Goal: Information Seeking & Learning: Understand process/instructions

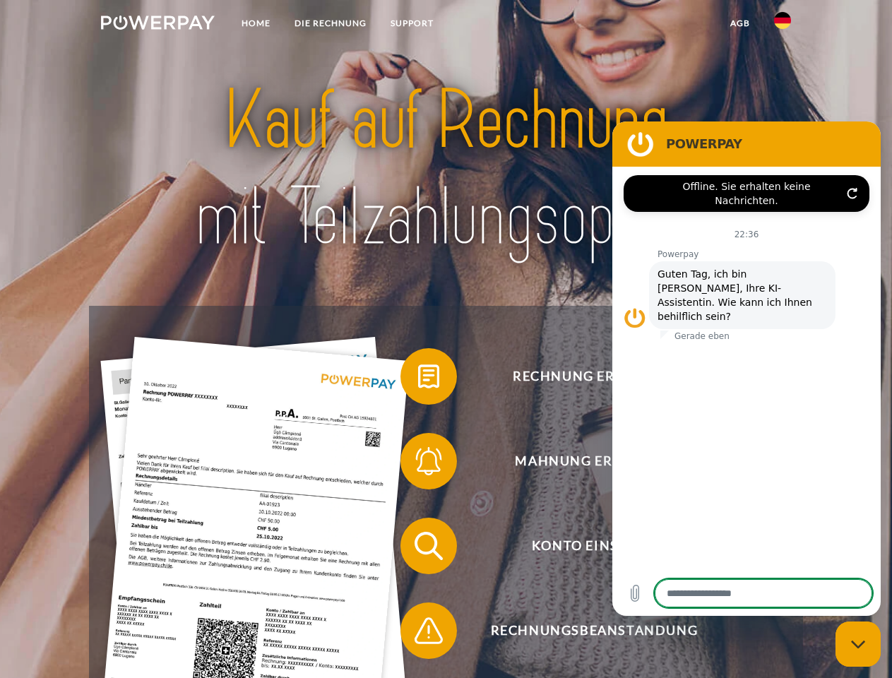
click at [158, 25] on img at bounding box center [158, 23] width 114 height 14
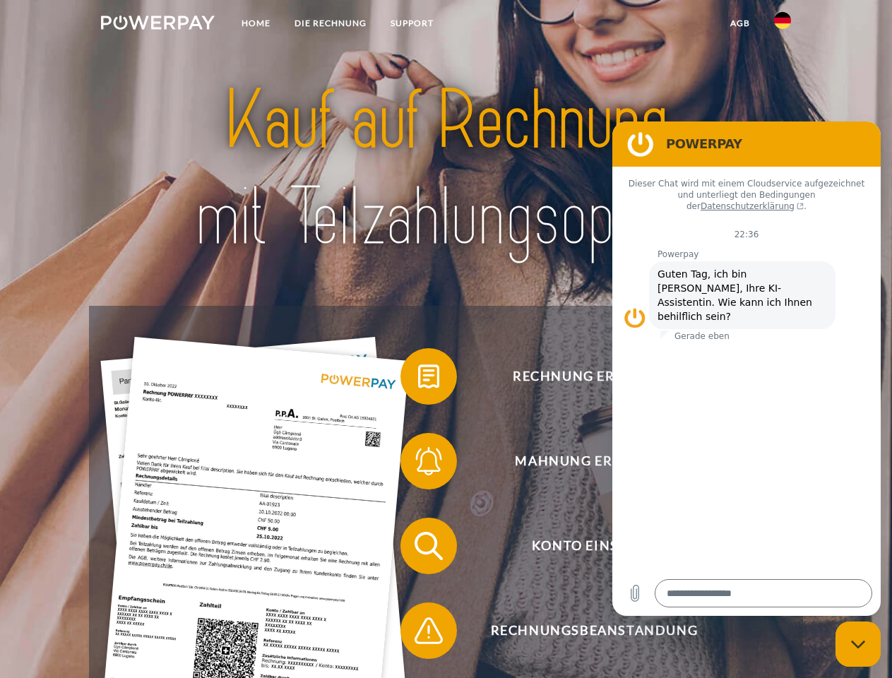
click at [783, 25] on img at bounding box center [782, 20] width 17 height 17
click at [739, 23] on link "agb" at bounding box center [740, 23] width 44 height 25
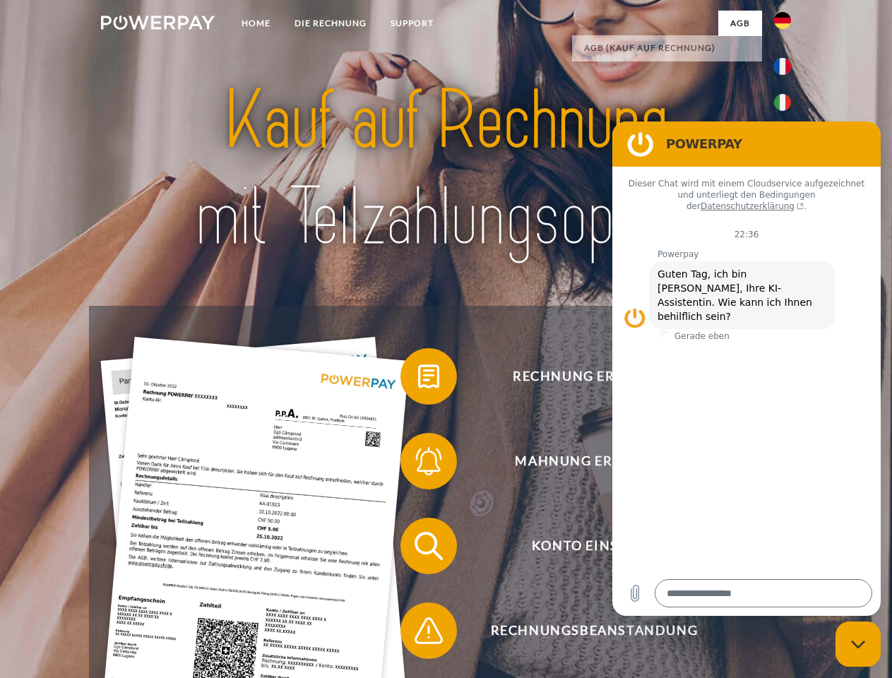
click at [418, 379] on span at bounding box center [407, 376] width 71 height 71
click at [418, 464] on span at bounding box center [407, 461] width 71 height 71
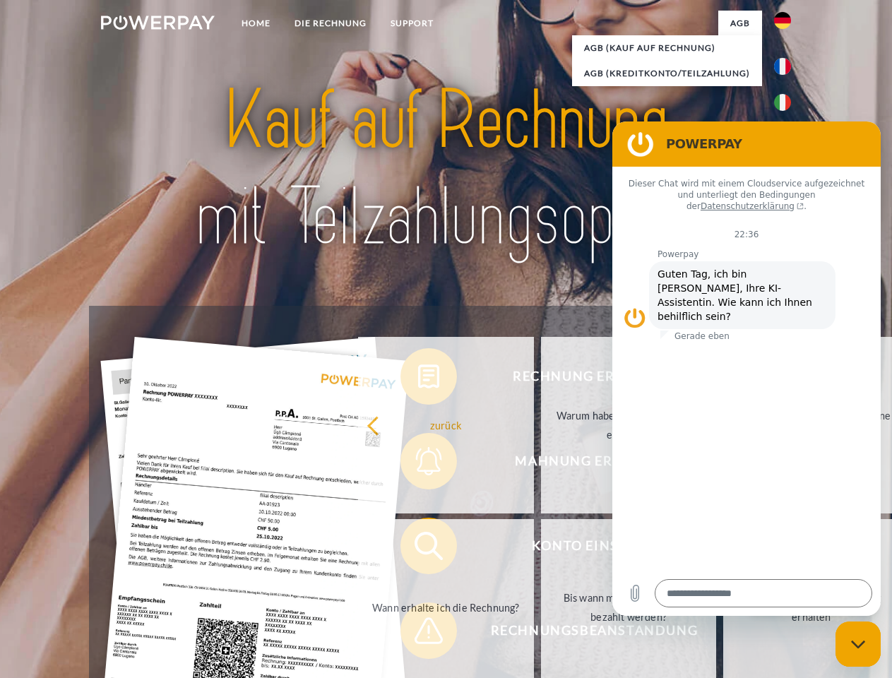
click at [541, 549] on link "Bis wann muss die Rechnung bezahlt werden?" at bounding box center [629, 607] width 176 height 177
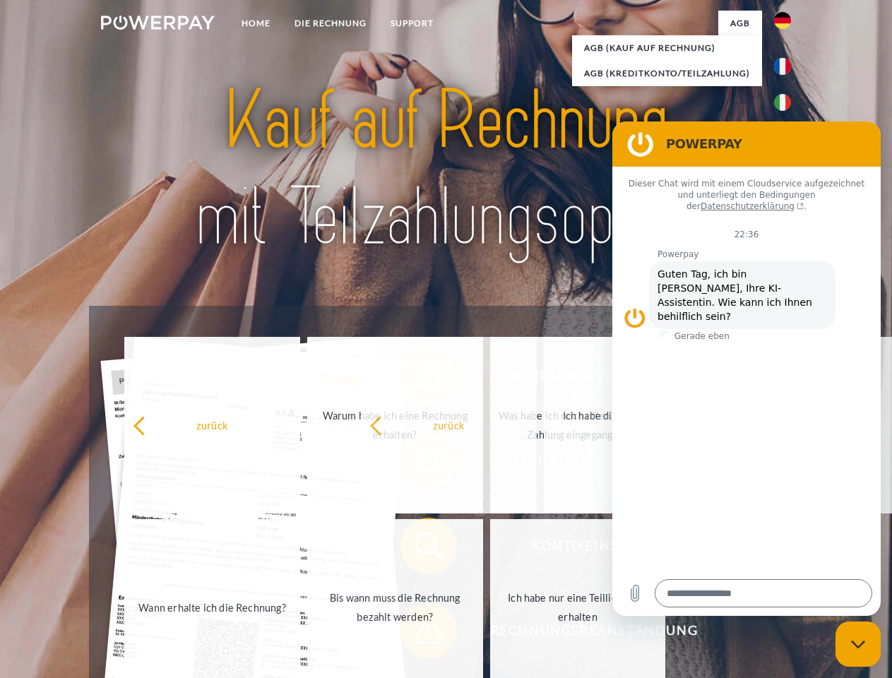
click at [418, 634] on span at bounding box center [407, 630] width 71 height 71
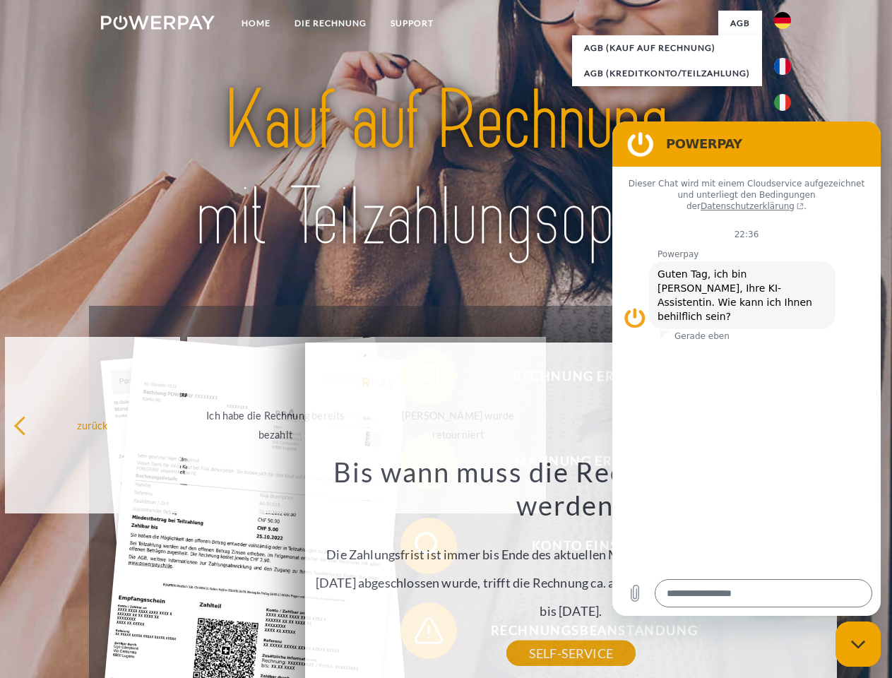
click at [858, 644] on icon "Messaging-Fenster schließen" at bounding box center [858, 644] width 15 height 9
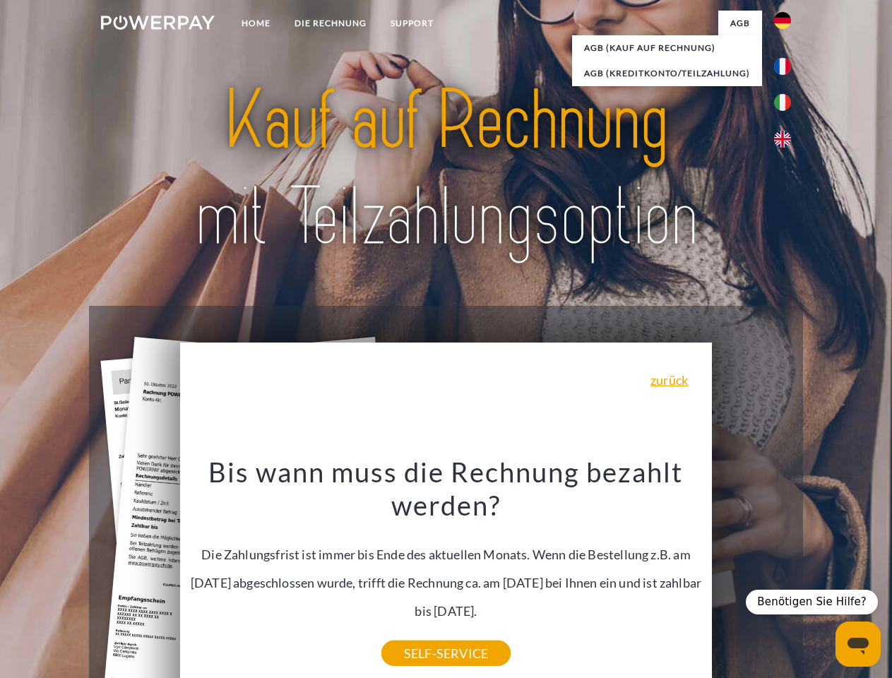
type textarea "*"
